Goal: Task Accomplishment & Management: Complete application form

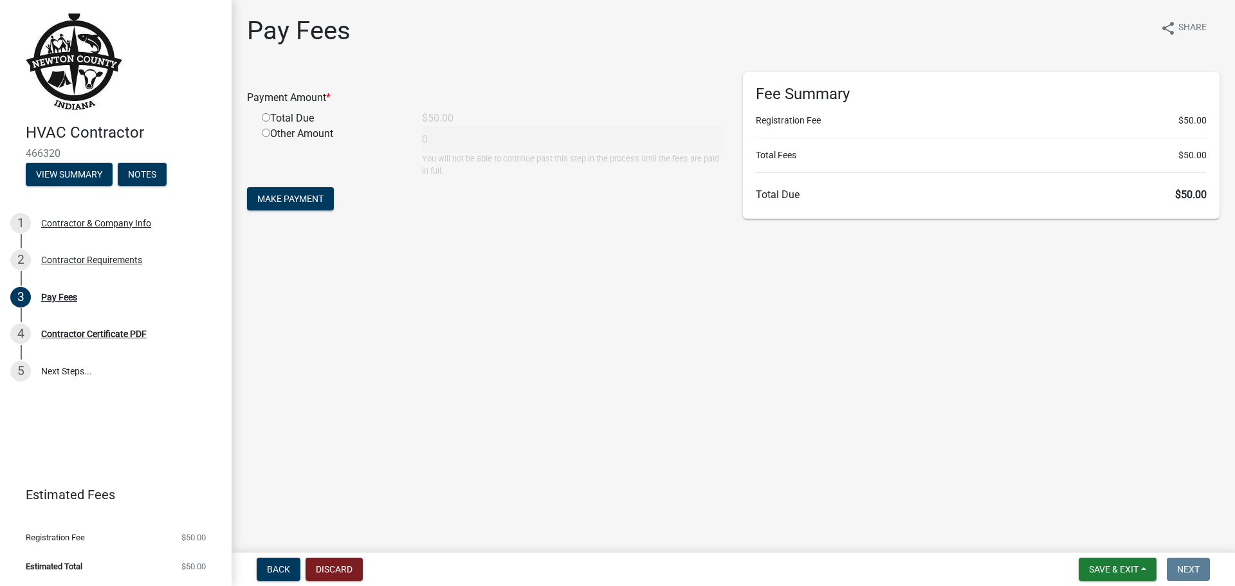
click at [265, 117] on input "radio" at bounding box center [266, 117] width 8 height 8
radio input "true"
type input "50"
click at [292, 201] on span "Make Payment" at bounding box center [290, 199] width 66 height 10
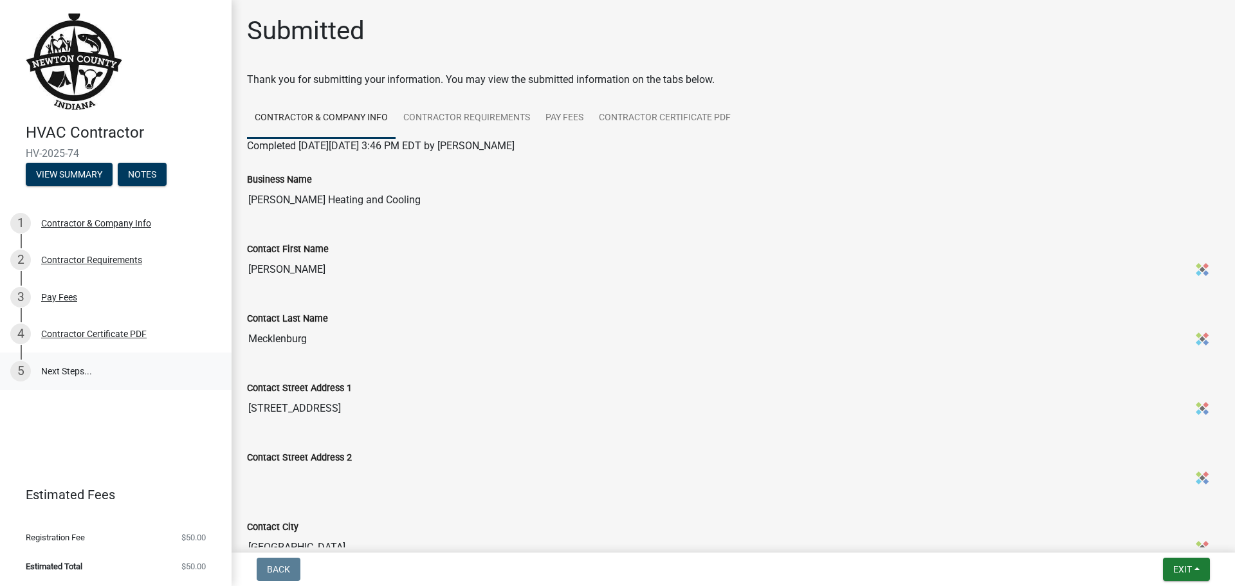
click at [68, 372] on link "5 Next Steps..." at bounding box center [116, 370] width 232 height 37
click at [1187, 568] on span "Exit" at bounding box center [1182, 569] width 19 height 10
